Goal: Use online tool/utility: Utilize a website feature to perform a specific function

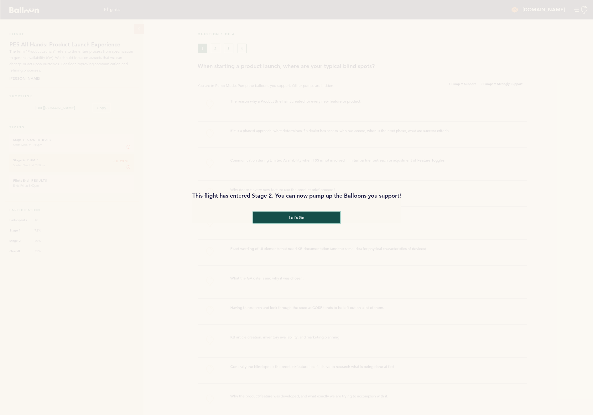
click at [319, 218] on button "let's go" at bounding box center [296, 218] width 87 height 12
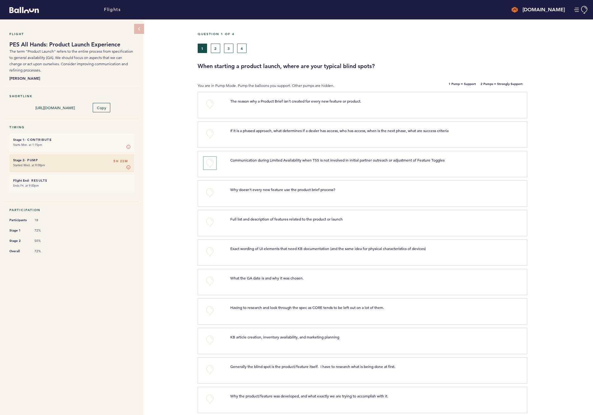
click at [211, 160] on button "+0" at bounding box center [210, 163] width 13 height 13
click at [205, 157] on button "+1" at bounding box center [210, 163] width 13 height 13
click at [205, 157] on button "+2" at bounding box center [210, 163] width 13 height 13
